Goal: Information Seeking & Learning: Learn about a topic

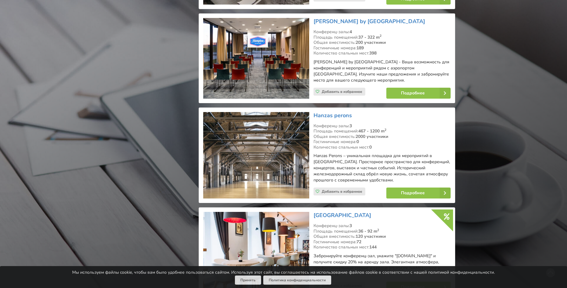
scroll to position [1647, 0]
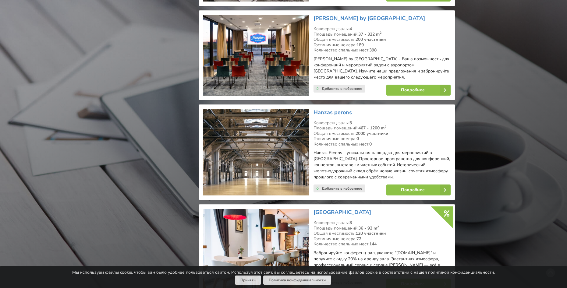
click at [282, 160] on img at bounding box center [256, 152] width 106 height 87
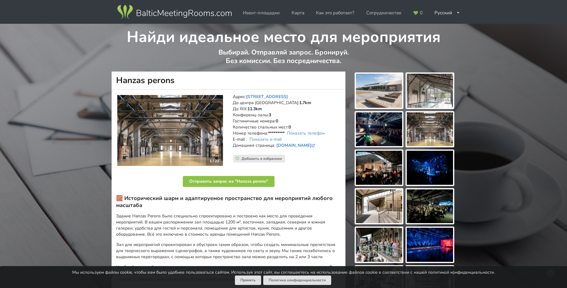
click at [198, 126] on img at bounding box center [170, 130] width 106 height 71
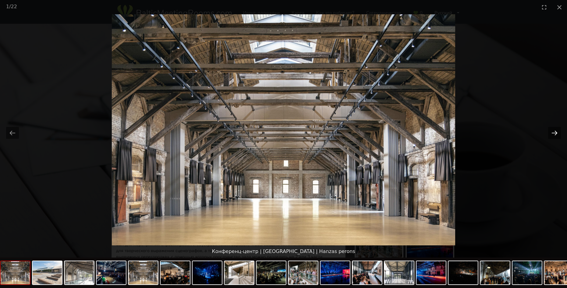
click at [555, 133] on button "Next slide" at bounding box center [555, 133] width 13 height 12
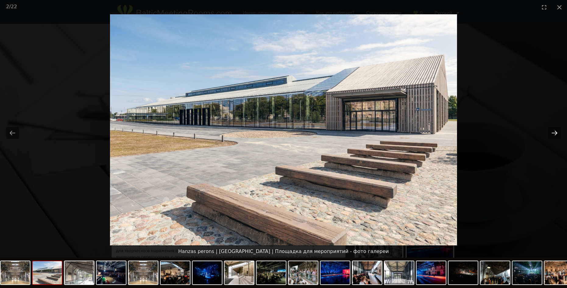
click at [554, 132] on button "Next slide" at bounding box center [555, 133] width 13 height 12
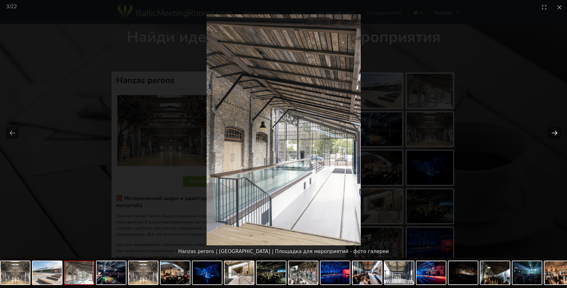
click at [554, 132] on button "Next slide" at bounding box center [555, 133] width 13 height 12
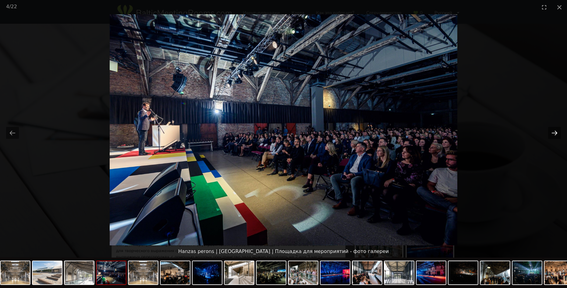
click at [554, 132] on button "Next slide" at bounding box center [555, 133] width 13 height 12
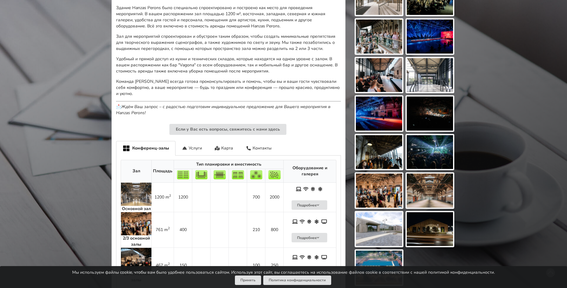
scroll to position [305, 0]
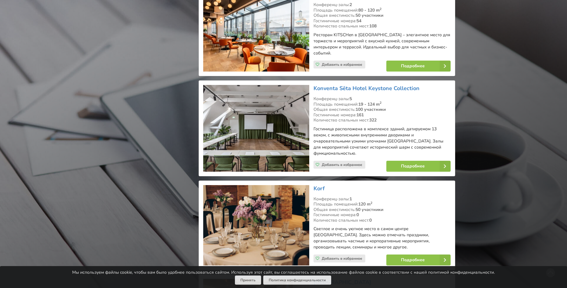
scroll to position [2866, 0]
